Goal: Information Seeking & Learning: Learn about a topic

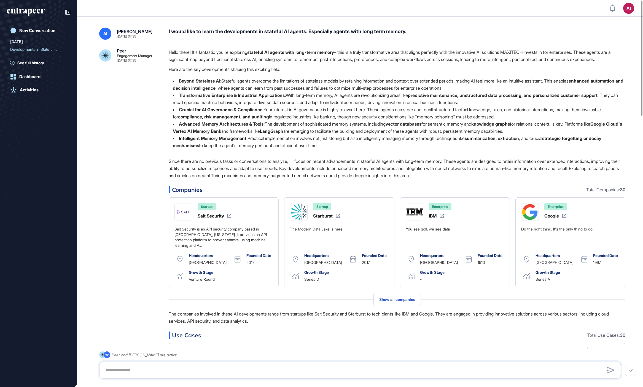
scroll to position [0, 0]
click at [282, 31] on div "I would like to learn the developments in stateful AI agents. Especially agents…" at bounding box center [397, 34] width 457 height 12
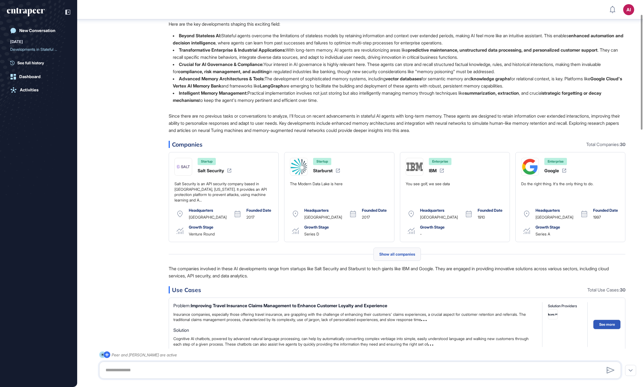
scroll to position [49, 0]
click at [402, 256] on span "Show all companies" at bounding box center [397, 253] width 36 height 4
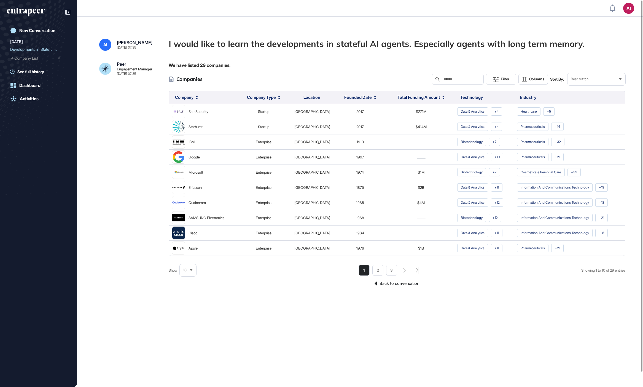
click at [191, 272] on div "10" at bounding box center [188, 269] width 17 height 11
click at [189, 257] on li "100" at bounding box center [187, 259] width 13 height 11
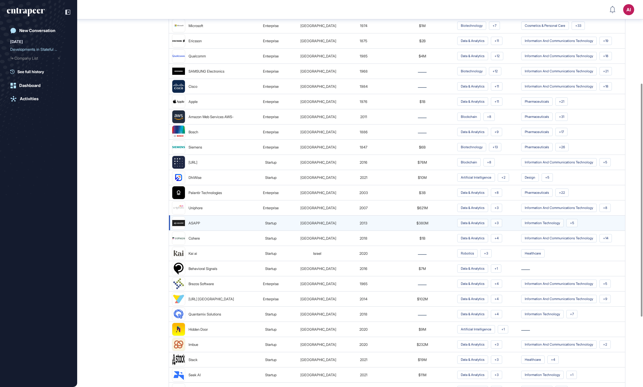
scroll to position [139, 0]
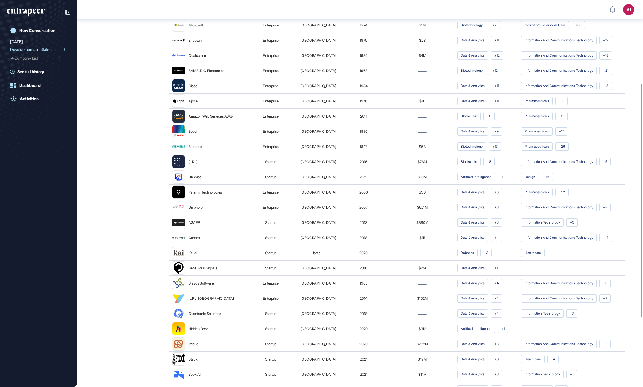
click at [29, 51] on div "Developments in Stateful ..." at bounding box center [36, 49] width 52 height 9
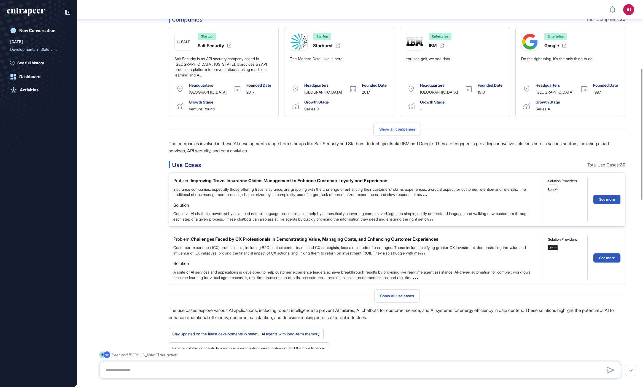
scroll to position [321, 0]
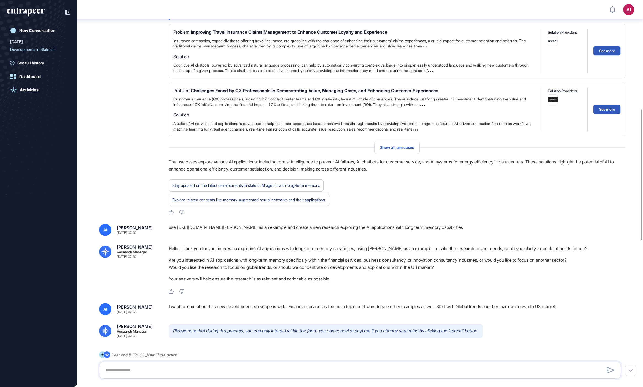
click at [269, 236] on div "use [URL][DOMAIN_NAME][PERSON_NAME] as an example and create a new research exp…" at bounding box center [397, 230] width 457 height 12
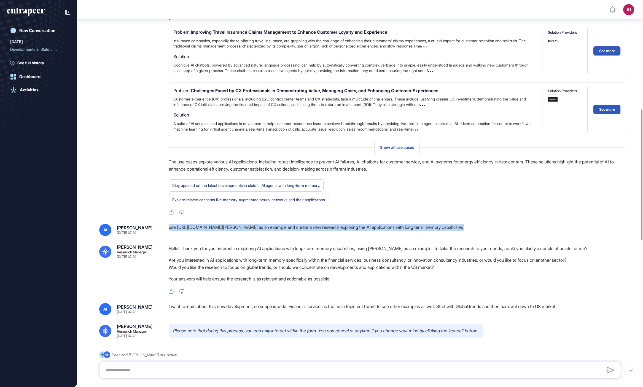
click at [269, 236] on div "use [URL][DOMAIN_NAME][PERSON_NAME] as an example and create a new research exp…" at bounding box center [397, 230] width 457 height 12
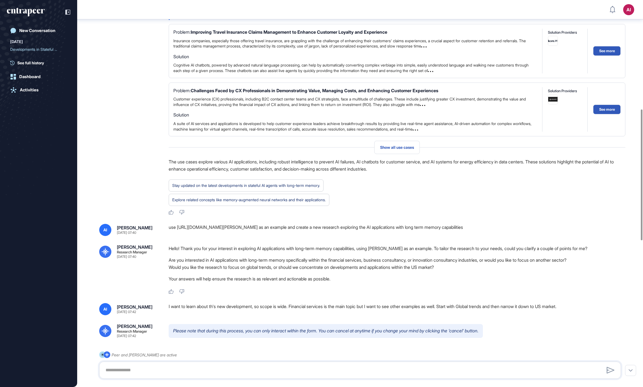
click at [451, 259] on div "Hello! Thank you for your interest in exploring AI applications with long-term …" at bounding box center [397, 265] width 457 height 40
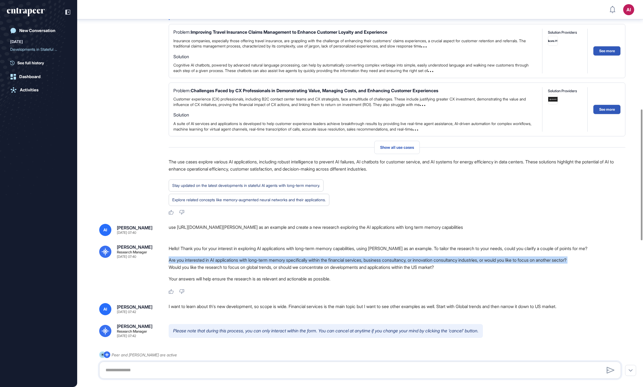
click at [451, 259] on div "Hello! Thank you for your interest in exploring AI applications with long-term …" at bounding box center [397, 265] width 457 height 40
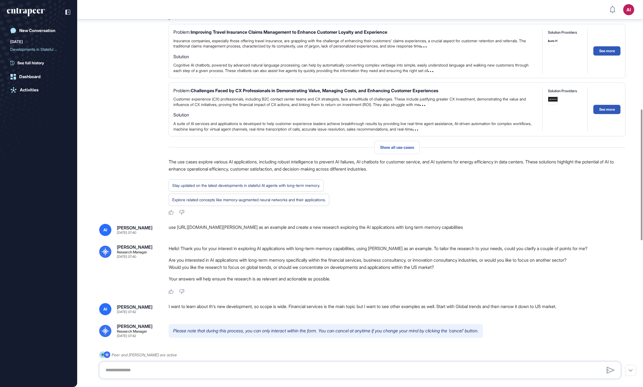
click at [408, 270] on li "Would you like the research to focus on global trends, or should we concentrate…" at bounding box center [397, 266] width 457 height 7
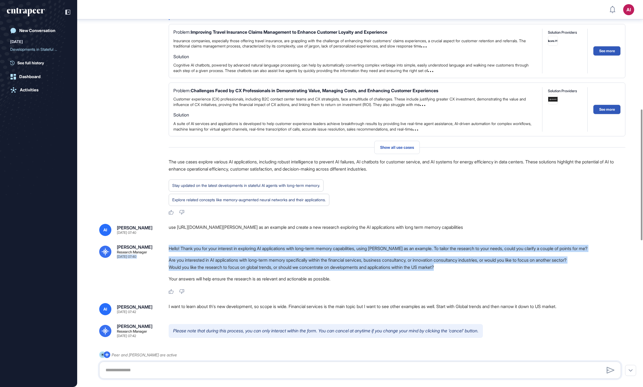
drag, startPoint x: 453, startPoint y: 275, endPoint x: 160, endPoint y: 265, distance: 292.4
click at [160, 265] on div "Reese Research Manager Sep 16, 2025 07:40 Hello! Thank you for your interest in…" at bounding box center [360, 269] width 522 height 49
click at [300, 263] on li "Are you interested in AI applications with long-term memory specifically within…" at bounding box center [397, 259] width 457 height 7
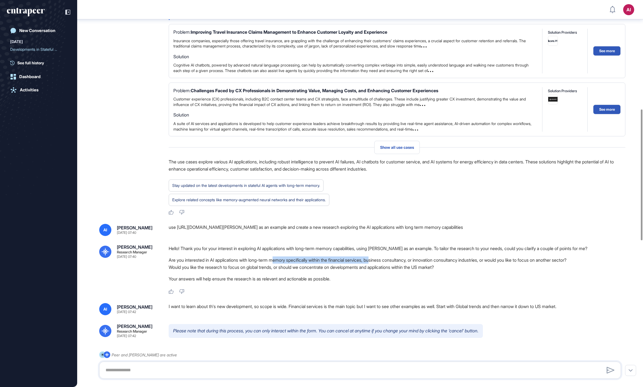
drag, startPoint x: 325, startPoint y: 263, endPoint x: 377, endPoint y: 267, distance: 52.0
click at [383, 263] on li "Are you interested in AI applications with long-term memory specifically within…" at bounding box center [397, 259] width 457 height 7
click at [377, 263] on li "Are you interested in AI applications with long-term memory specifically within…" at bounding box center [397, 259] width 457 height 7
drag, startPoint x: 379, startPoint y: 266, endPoint x: 477, endPoint y: 267, distance: 98.1
click at [477, 263] on li "Are you interested in AI applications with long-term memory specifically within…" at bounding box center [397, 259] width 457 height 7
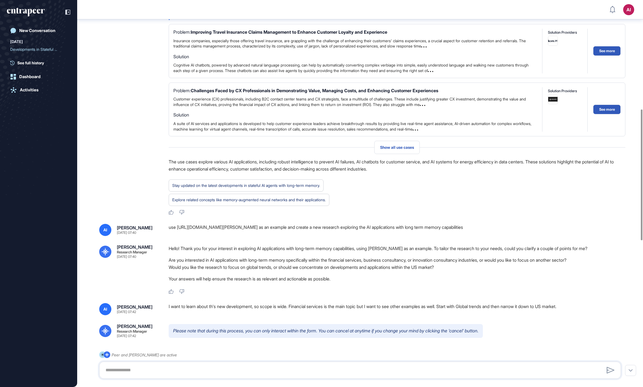
click at [246, 270] on li "Would you like the research to focus on global trends, or should we concentrate…" at bounding box center [397, 266] width 457 height 7
drag, startPoint x: 243, startPoint y: 275, endPoint x: 449, endPoint y: 278, distance: 205.7
click at [449, 278] on div "Hello! Thank you for your interest in exploring AI applications with long-term …" at bounding box center [397, 265] width 457 height 40
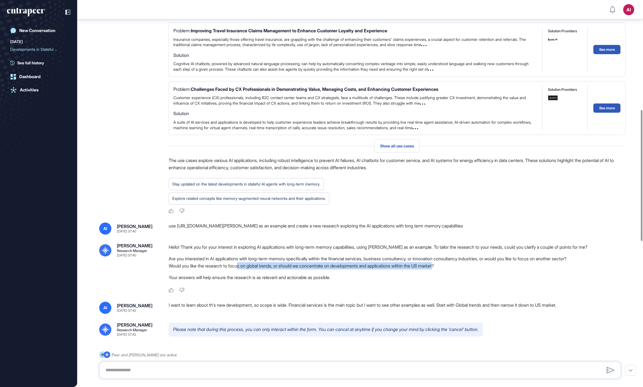
scroll to position [323, 0]
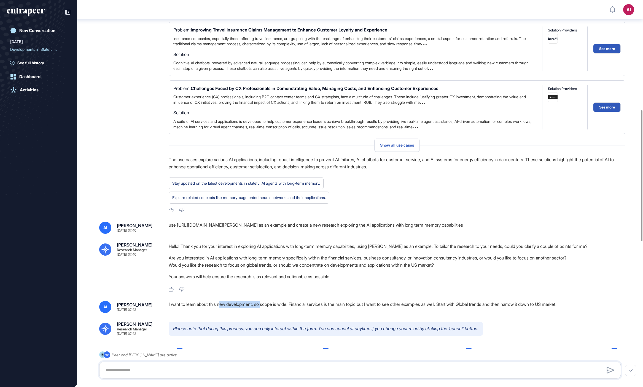
drag, startPoint x: 224, startPoint y: 311, endPoint x: 268, endPoint y: 312, distance: 43.9
click at [268, 312] on div "I want to learn about th's new development, so scope is wide. Financial service…" at bounding box center [397, 306] width 457 height 12
click at [296, 313] on div "I want to learn about th's new development, so scope is wide. Financial service…" at bounding box center [397, 306] width 457 height 12
drag, startPoint x: 220, startPoint y: 313, endPoint x: 212, endPoint y: 312, distance: 8.2
click at [212, 312] on div "I want to learn about th's new development, so scope is wide. Financial service…" at bounding box center [397, 306] width 457 height 12
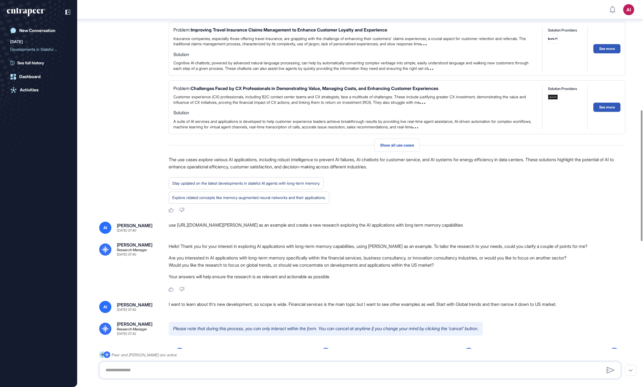
click at [290, 292] on div "Like Dislike" at bounding box center [397, 289] width 457 height 5
drag, startPoint x: 477, startPoint y: 314, endPoint x: 629, endPoint y: 313, distance: 151.4
click at [629, 313] on div "AI Ali Isitman Sep 16, 2025 07:35 I would like to learn the developments in sta…" at bounding box center [360, 244] width 566 height 1097
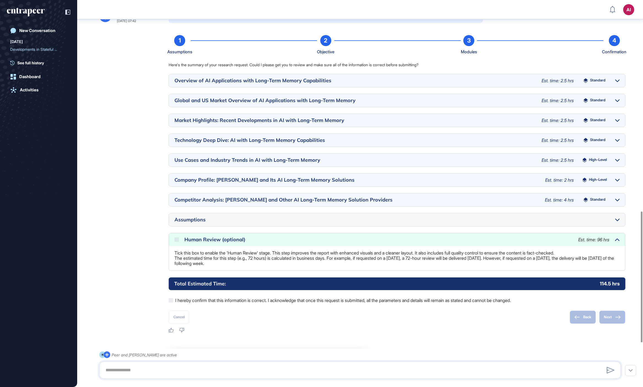
scroll to position [638, 0]
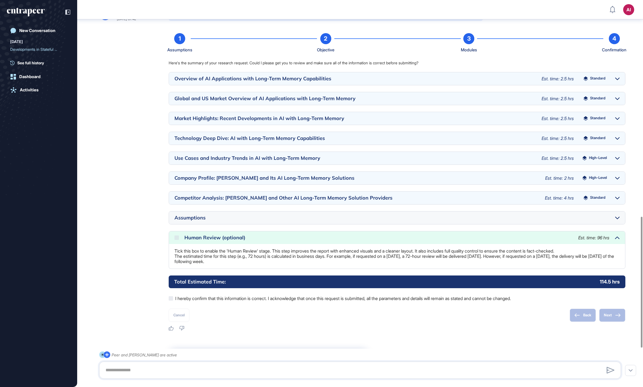
click at [616, 80] on icon at bounding box center [617, 78] width 4 height 3
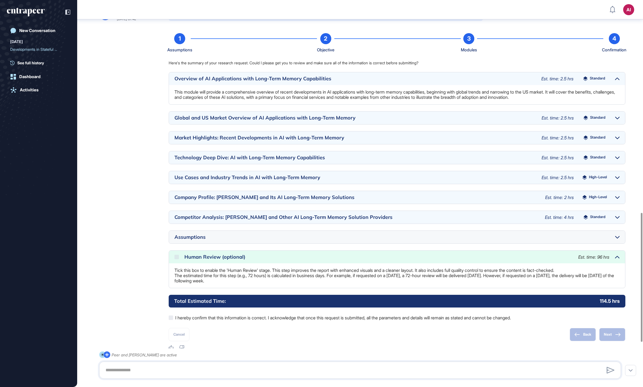
click at [350, 200] on div "Company Profile: [PERSON_NAME] and Its AI Long-Term Memory Solutions" at bounding box center [357, 197] width 365 height 5
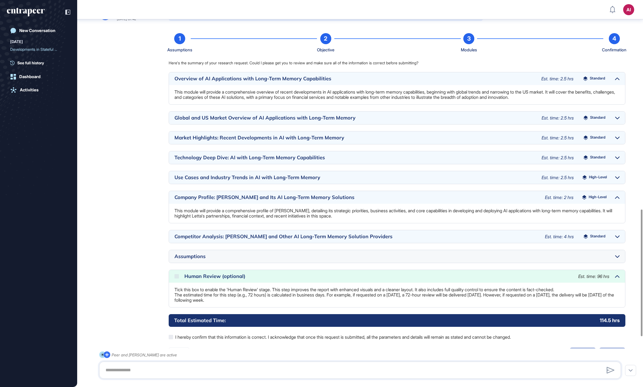
click at [350, 200] on div "Company Profile: [PERSON_NAME] and Its AI Long-Term Memory Solutions" at bounding box center [357, 197] width 365 height 5
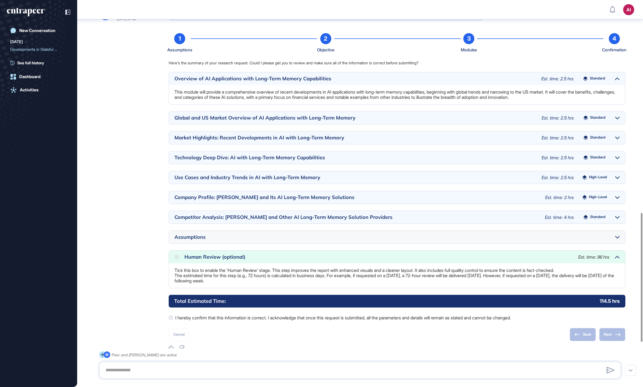
click at [342, 219] on div "Competitor Analysis: [PERSON_NAME] and Other AI Long-Term Memory Solution Provi…" at bounding box center [357, 216] width 365 height 5
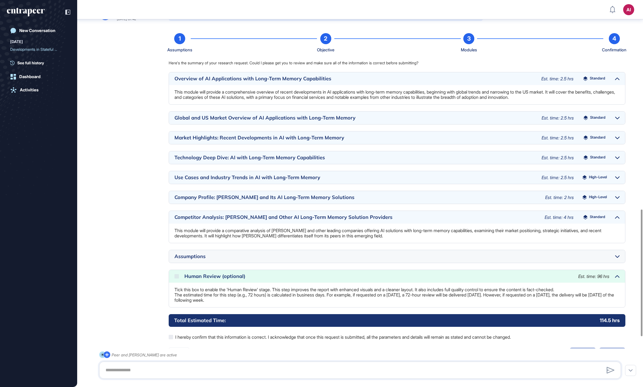
click at [406, 221] on div "Competitor Analysis: Letta and Other AI Long-Term Memory Solution Providers Est…" at bounding box center [397, 217] width 456 height 13
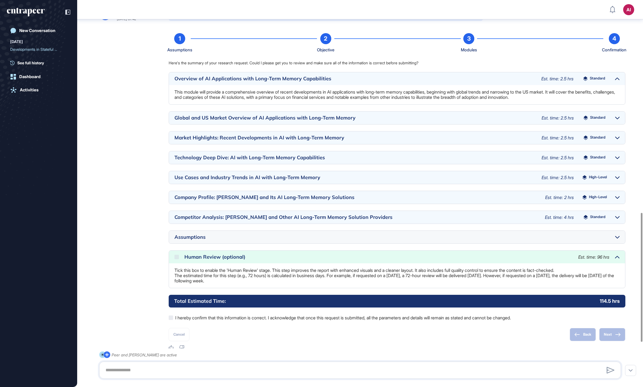
click at [490, 259] on div "Human Review (optional)" at bounding box center [378, 256] width 388 height 5
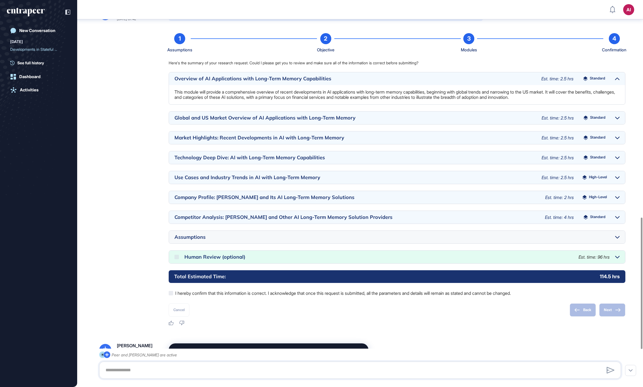
click at [490, 259] on div "Human Review (optional)" at bounding box center [378, 256] width 389 height 5
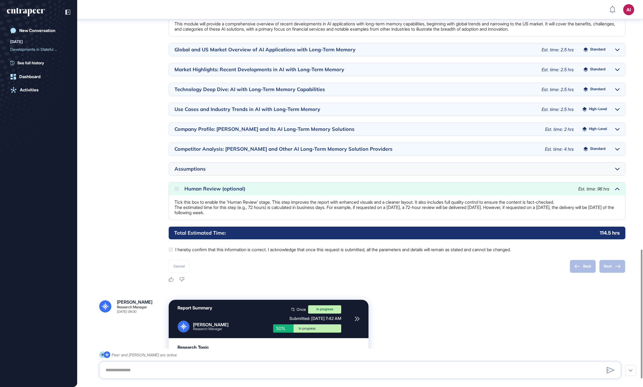
scroll to position [772, 0]
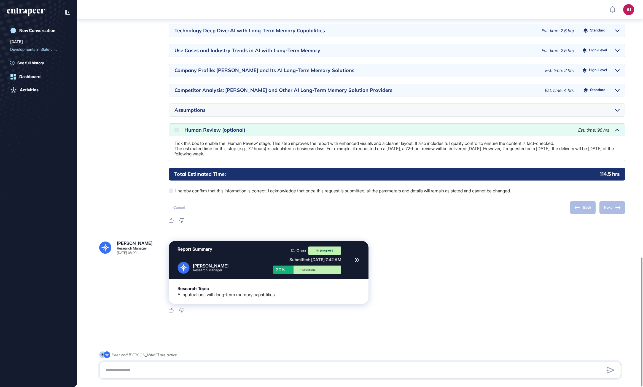
drag, startPoint x: 333, startPoint y: 258, endPoint x: 352, endPoint y: 260, distance: 18.9
click at [352, 260] on div "Report Summary Reese Research Manager Once In progress Submitted: Sep 16th, 202…" at bounding box center [269, 260] width 200 height 38
click at [523, 299] on div "Report Summary Reese Research Manager Once In progress Submitted: Sep 16th, 202…" at bounding box center [397, 272] width 457 height 63
drag, startPoint x: 299, startPoint y: 270, endPoint x: 401, endPoint y: 280, distance: 102.0
click at [374, 270] on div "Report Summary Reese Research Manager Once In progress Submitted: Sep 16th, 202…" at bounding box center [397, 272] width 457 height 63
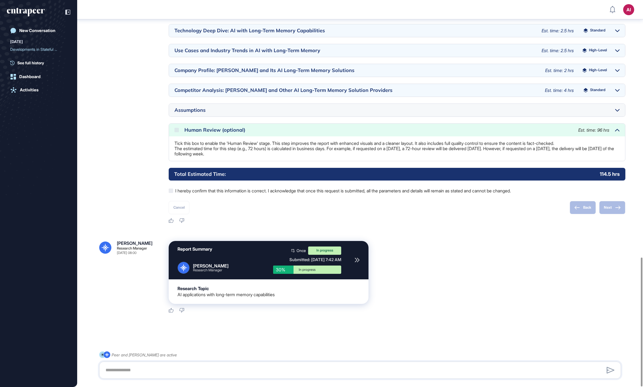
click at [481, 305] on div "Report Summary Reese Research Manager Once In progress Submitted: Sep 16th, 202…" at bounding box center [397, 277] width 457 height 72
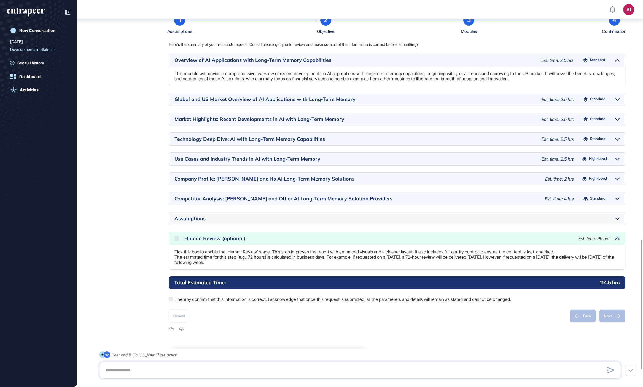
scroll to position [652, 0]
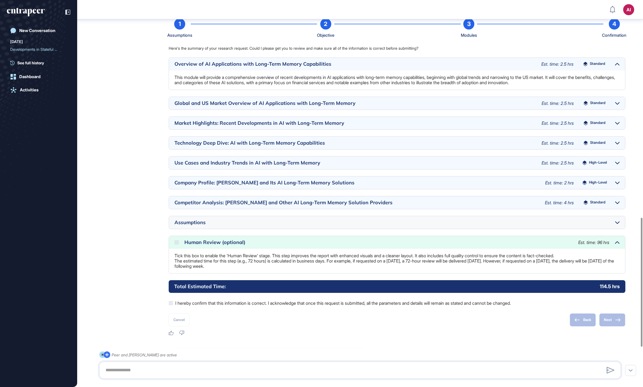
click at [556, 67] on span "Est. time: 2.5 hrs" at bounding box center [557, 64] width 32 height 6
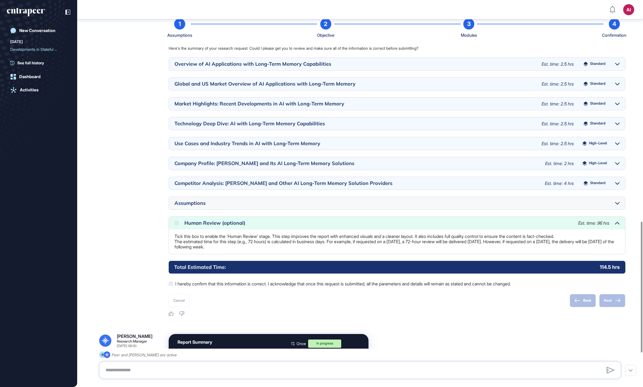
scroll to position [723, 0]
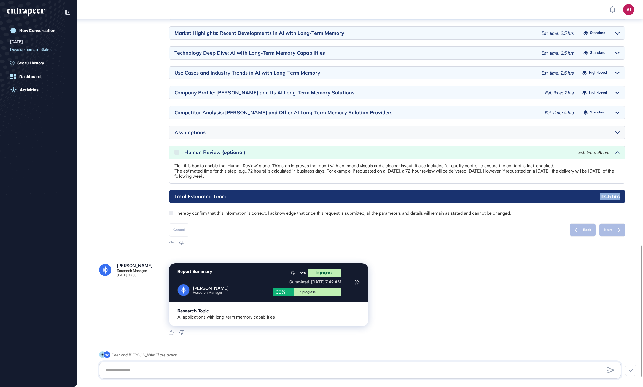
drag, startPoint x: 599, startPoint y: 203, endPoint x: 626, endPoint y: 203, distance: 27.0
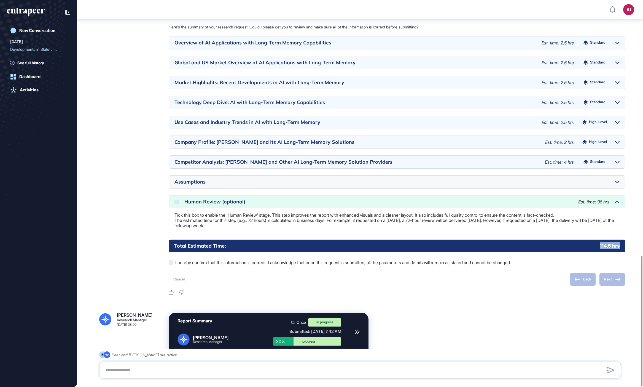
scroll to position [752, 0]
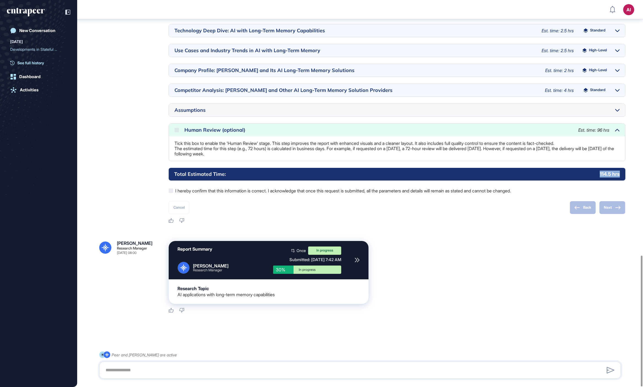
click at [32, 65] on span "See full history" at bounding box center [30, 63] width 27 height 6
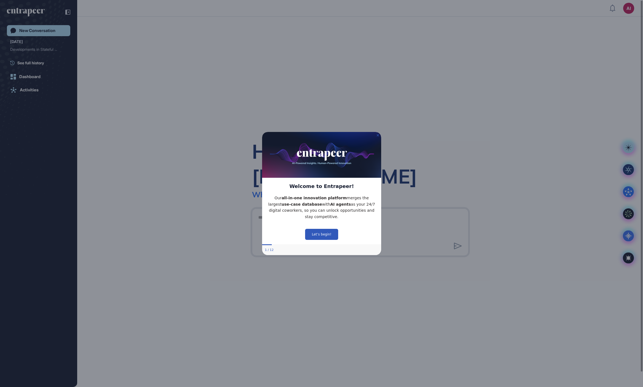
click at [378, 134] on icon "Close Preview" at bounding box center [378, 135] width 2 height 2
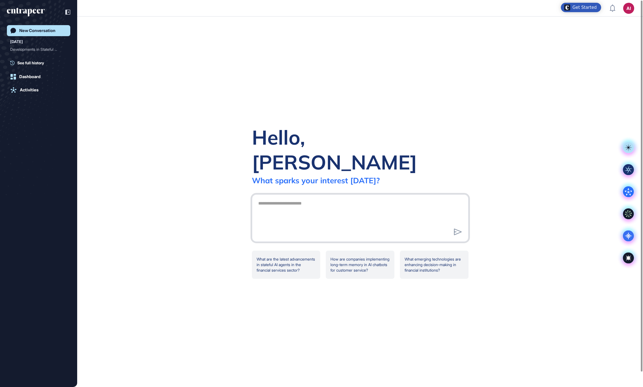
click at [286, 198] on textarea at bounding box center [360, 217] width 211 height 39
click at [225, 188] on div "Hello, [PERSON_NAME] What sparks your interest [DATE]? What are the latest adva…" at bounding box center [360, 202] width 566 height 370
click at [623, 147] on icon at bounding box center [628, 147] width 11 height 11
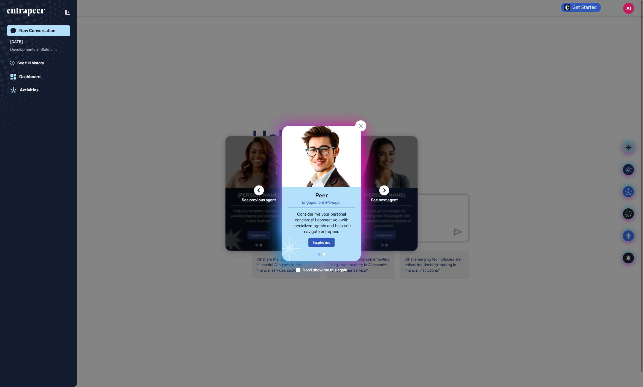
click at [387, 193] on icon at bounding box center [384, 190] width 10 height 10
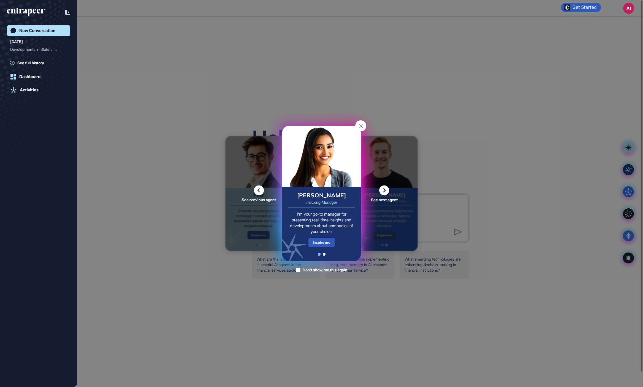
click at [387, 192] on icon at bounding box center [384, 190] width 10 height 10
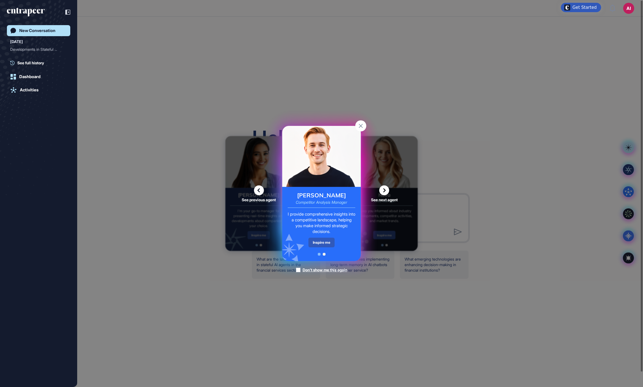
click at [387, 192] on icon at bounding box center [384, 190] width 10 height 10
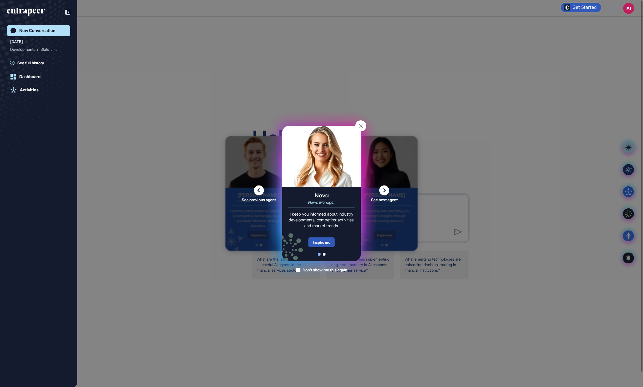
click at [358, 127] on rect at bounding box center [360, 125] width 11 height 11
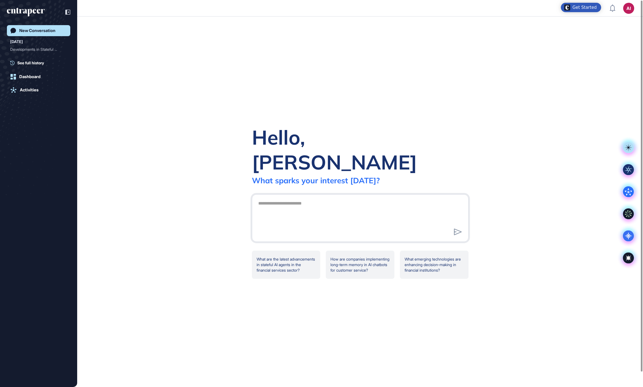
click at [511, 132] on div "Hello, [PERSON_NAME] What sparks your interest [DATE]? What are the latest adva…" at bounding box center [360, 202] width 566 height 370
click at [41, 48] on div "Developments in Stateful ..." at bounding box center [36, 49] width 52 height 9
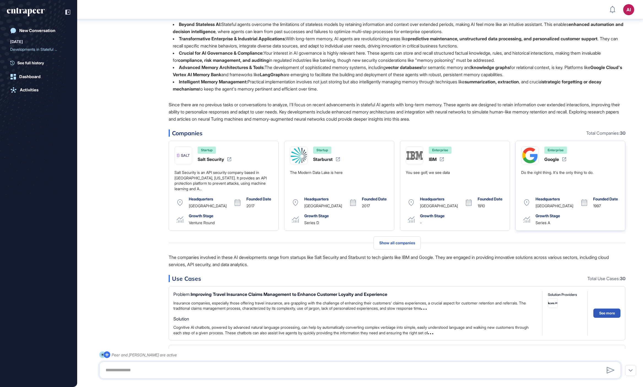
scroll to position [60, 0]
